Goal: Check status: Check status

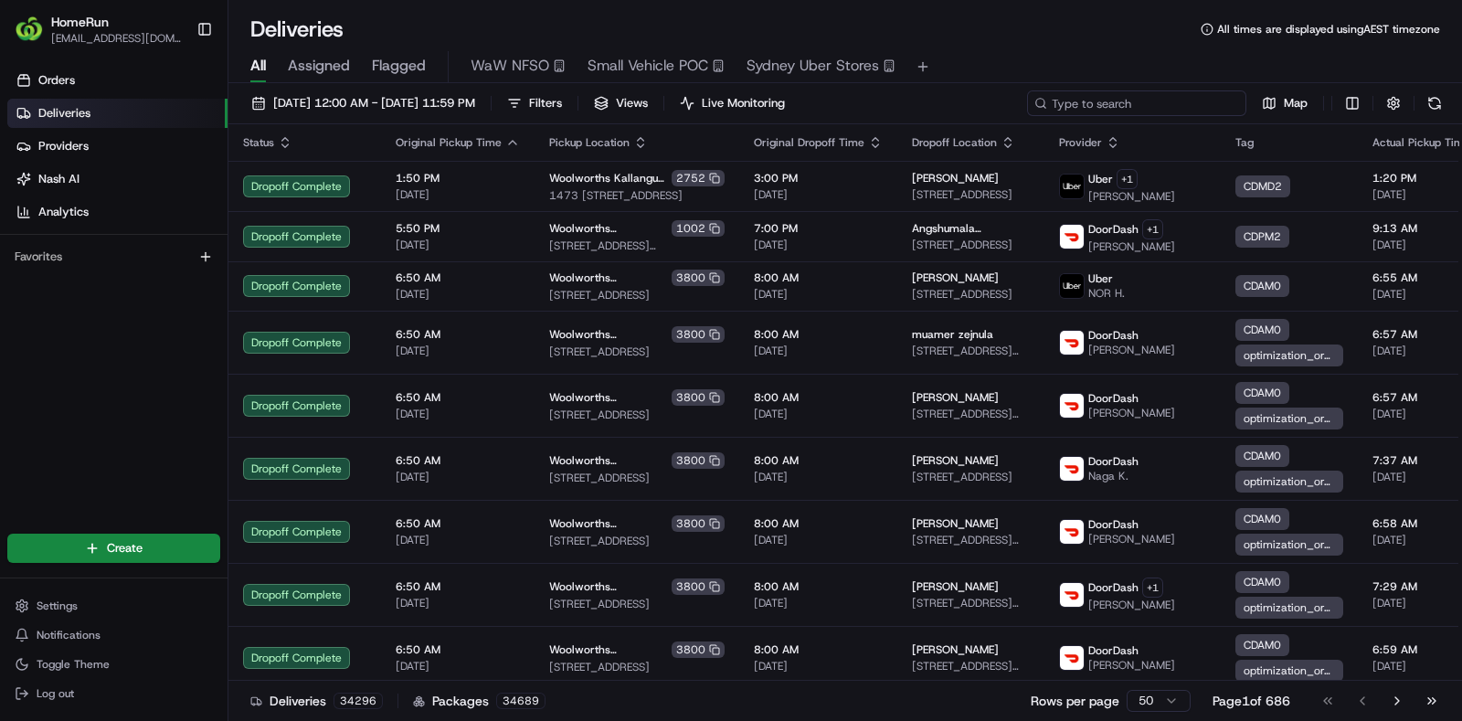
click at [1140, 99] on input at bounding box center [1136, 103] width 219 height 26
paste input "265632722"
type input "265632722"
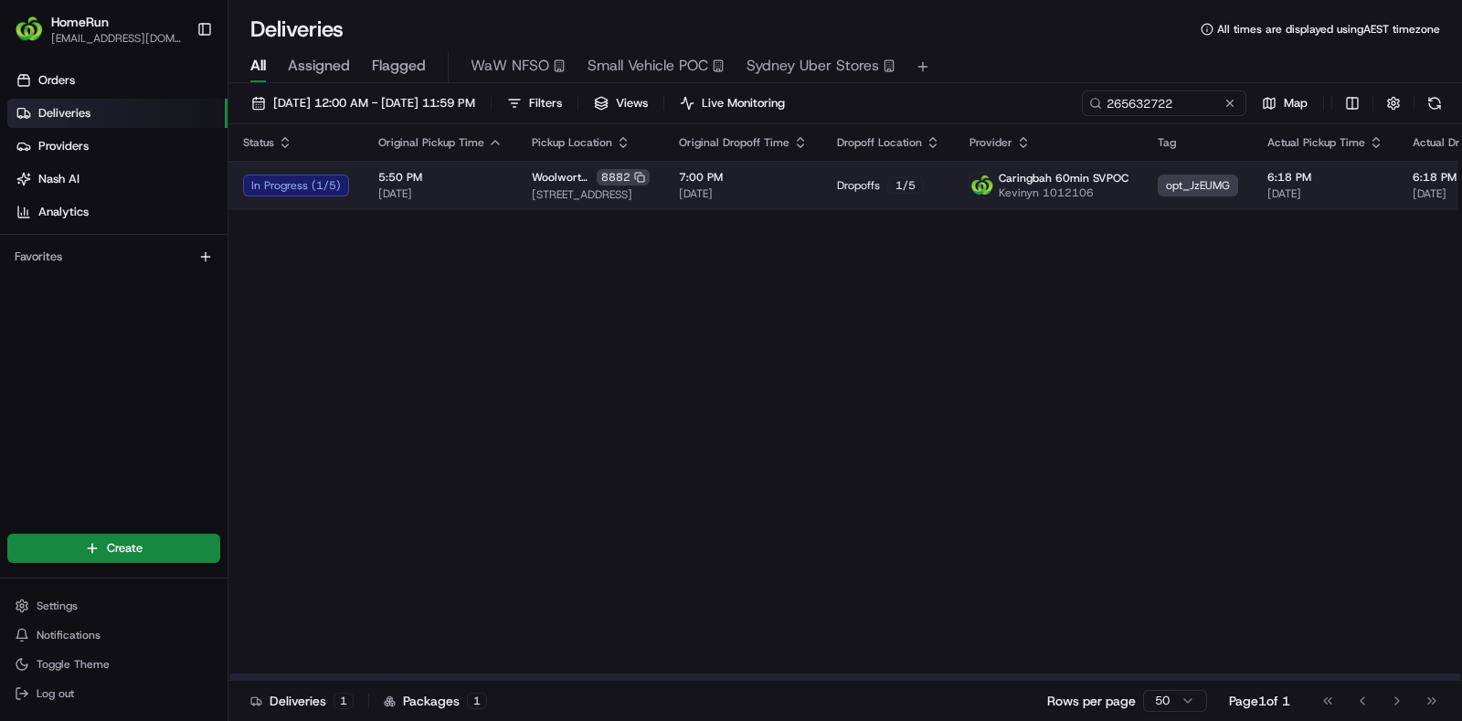
click at [970, 182] on img at bounding box center [982, 186] width 24 height 24
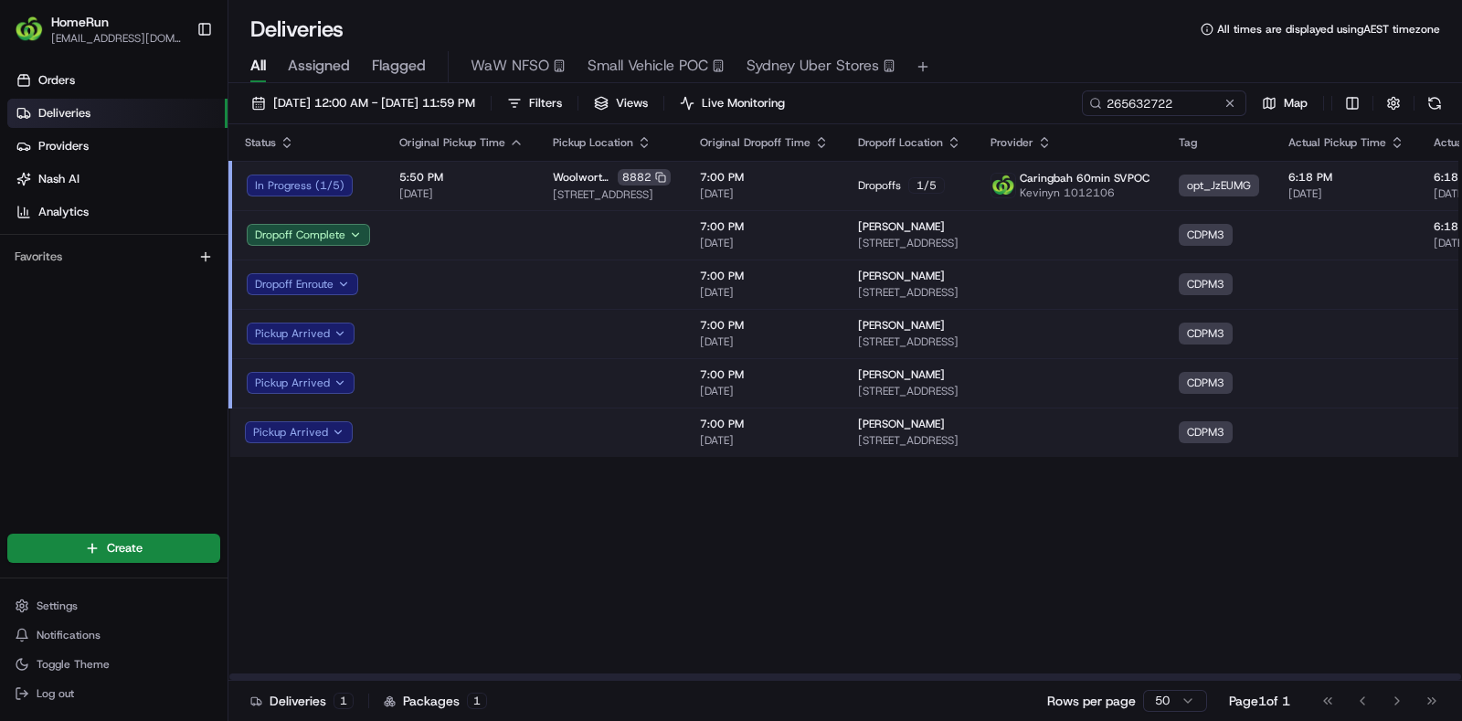
click at [519, 385] on td at bounding box center [461, 382] width 153 height 49
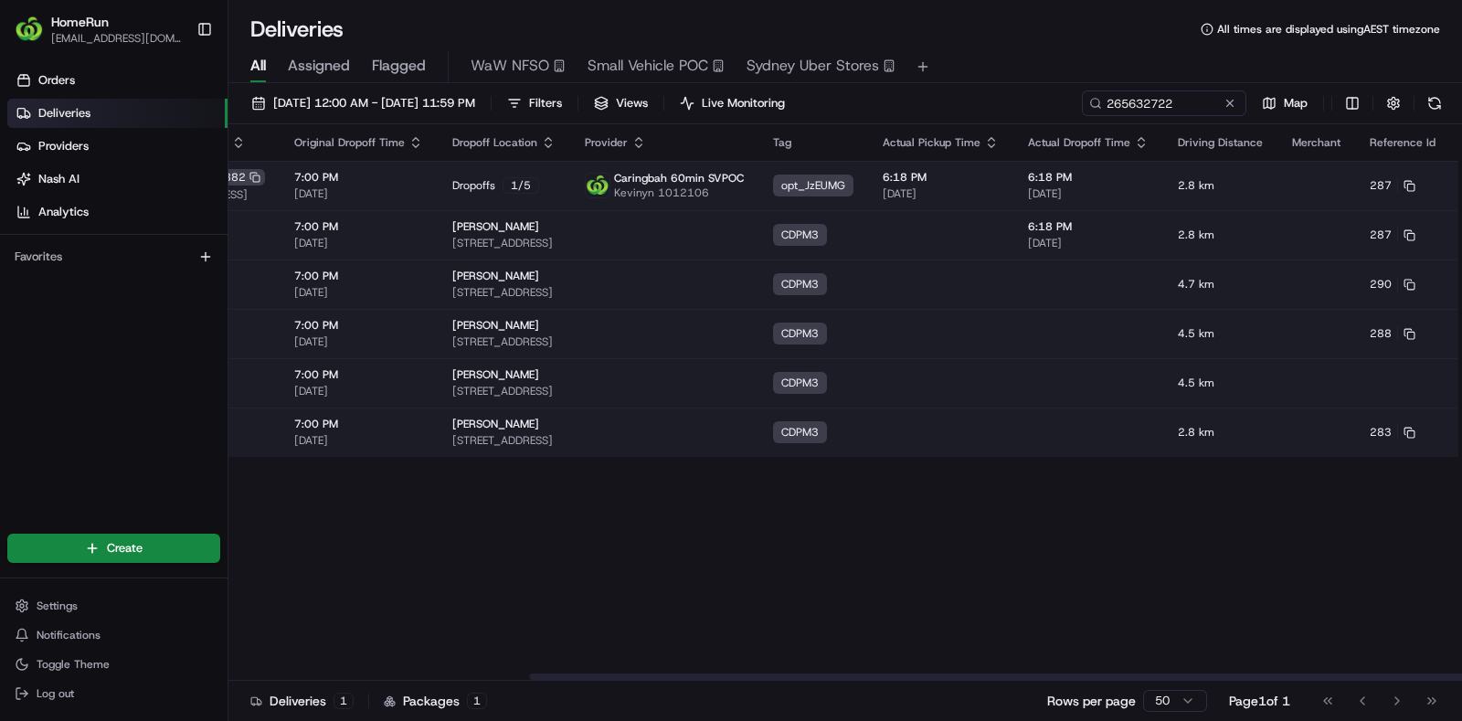
scroll to position [0, 439]
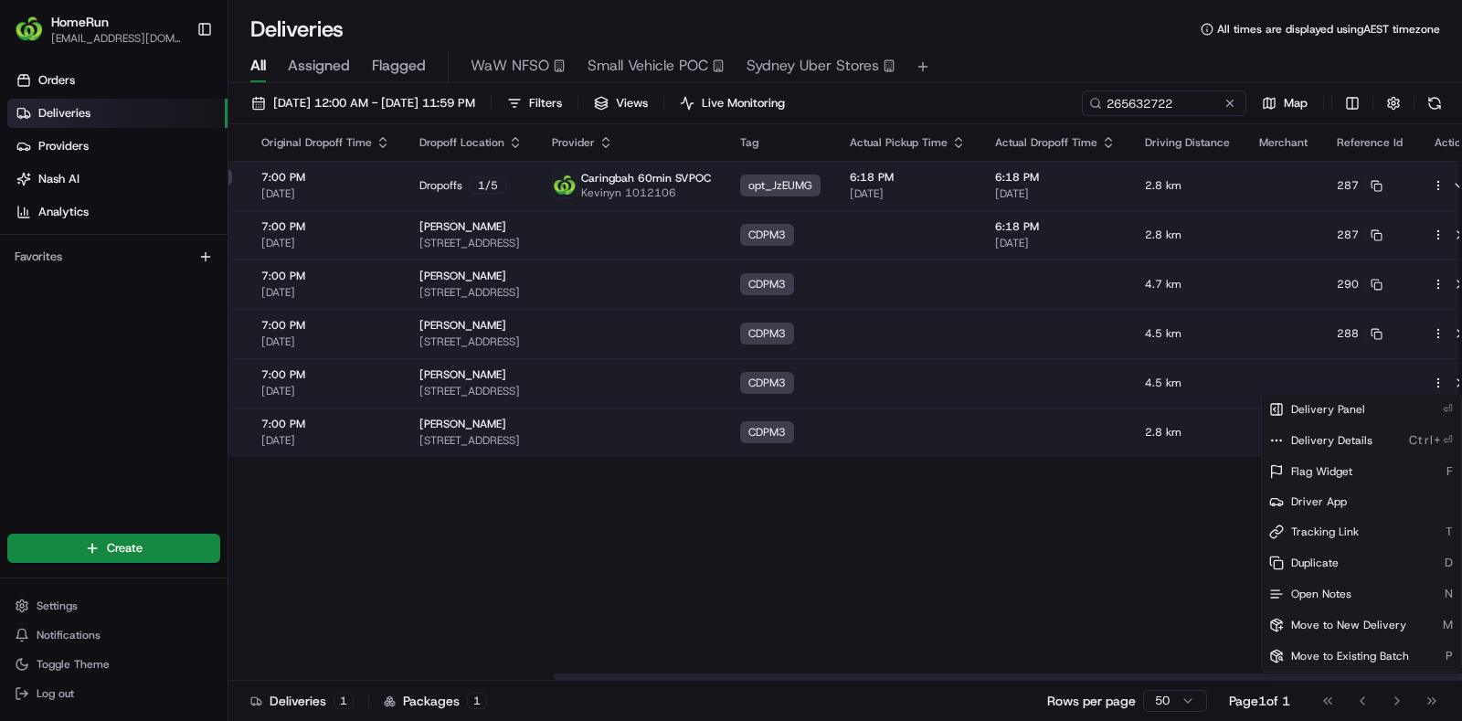
click at [1415, 377] on html "HomeRun rkemister1@woolworths.com.au Toggle Sidebar Orders Deliveries Providers…" at bounding box center [731, 360] width 1462 height 721
click at [1119, 558] on html "HomeRun rkemister1@woolworths.com.au Toggle Sidebar Orders Deliveries Providers…" at bounding box center [731, 360] width 1462 height 721
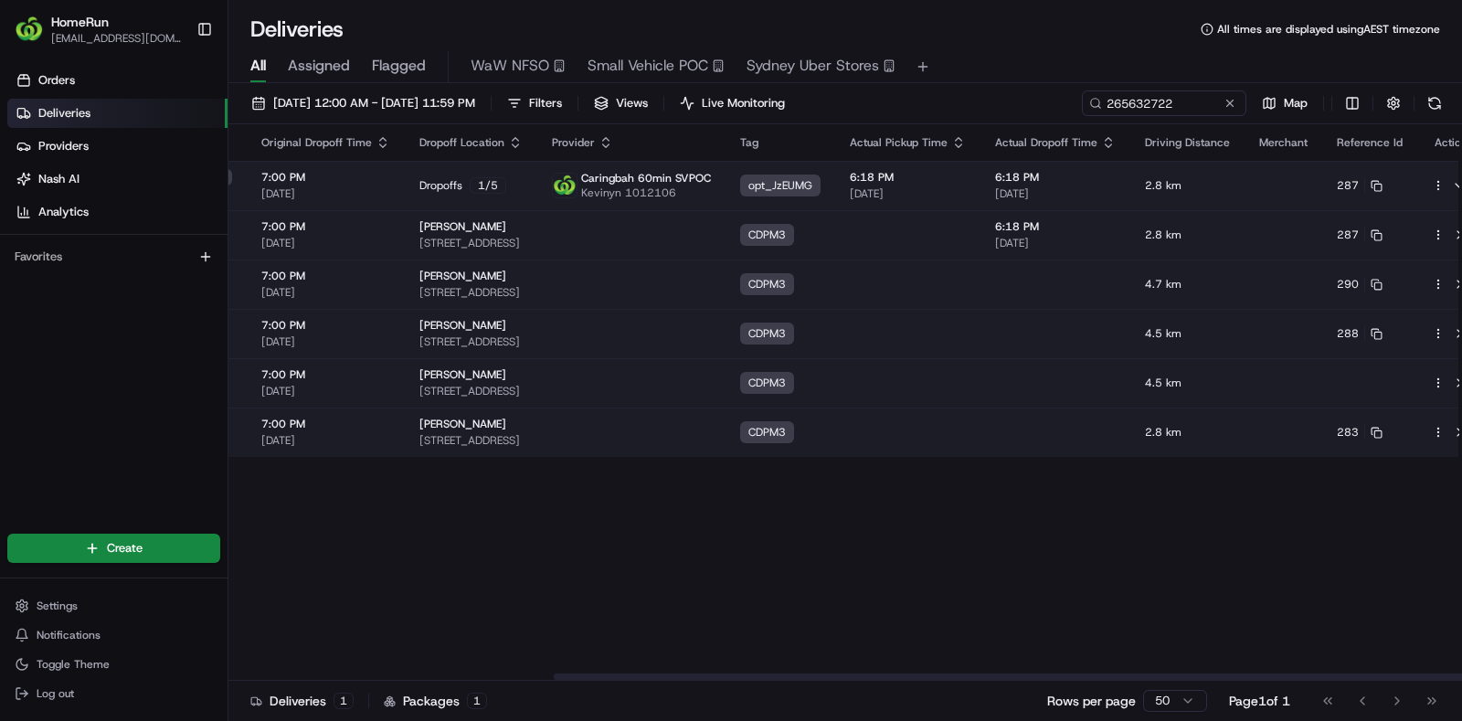
click at [1411, 381] on html "HomeRun rkemister1@woolworths.com.au Toggle Sidebar Orders Deliveries Providers…" at bounding box center [731, 360] width 1462 height 721
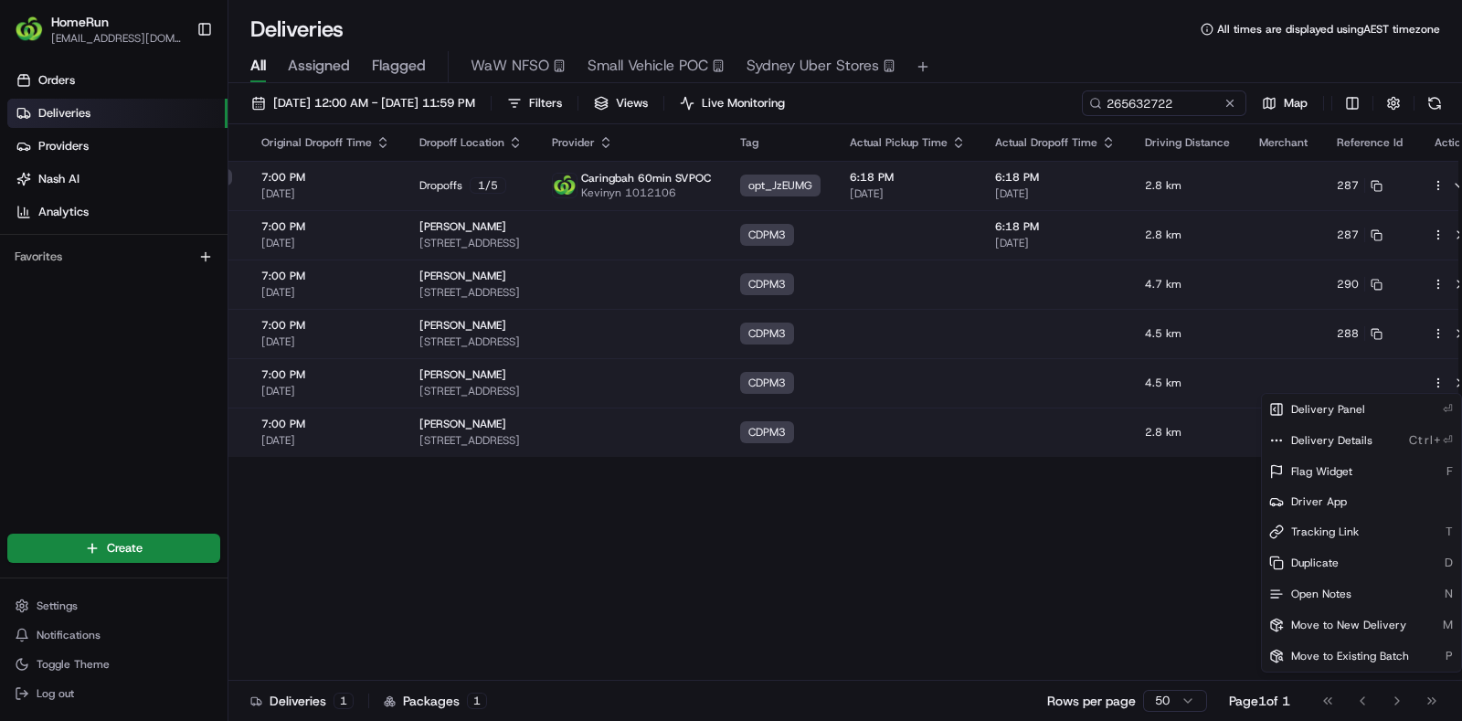
click at [1110, 471] on html "HomeRun rkemister1@woolworths.com.au Toggle Sidebar Orders Deliveries Providers…" at bounding box center [731, 360] width 1462 height 721
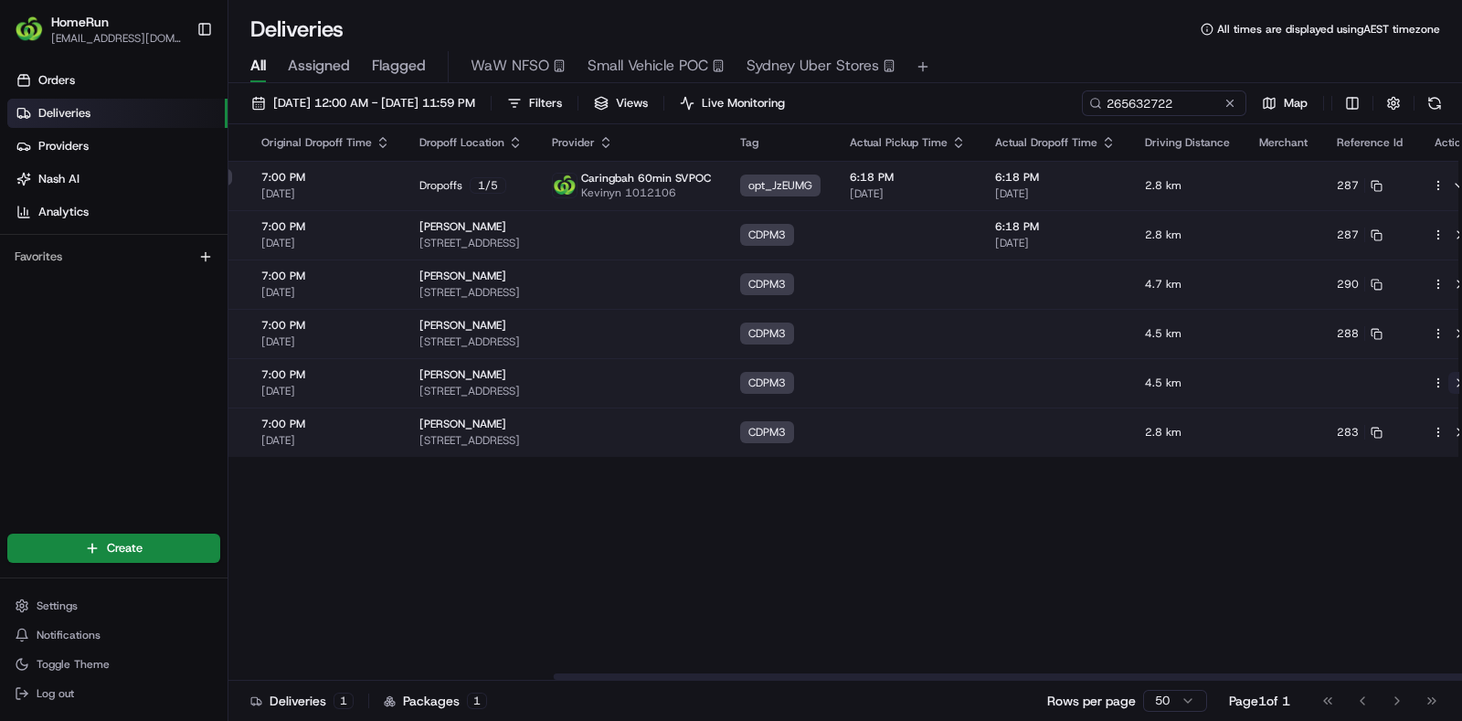
click at [1448, 381] on button at bounding box center [1459, 383] width 22 height 22
